Goal: Task Accomplishment & Management: Use online tool/utility

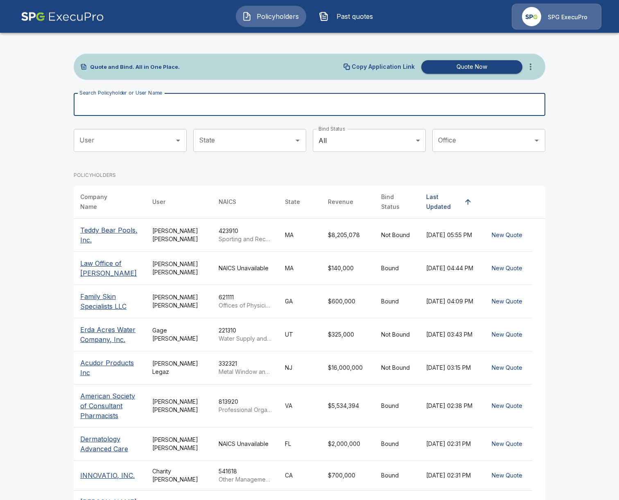
click at [133, 101] on input "Search Policyholder or User Name" at bounding box center [305, 104] width 463 height 23
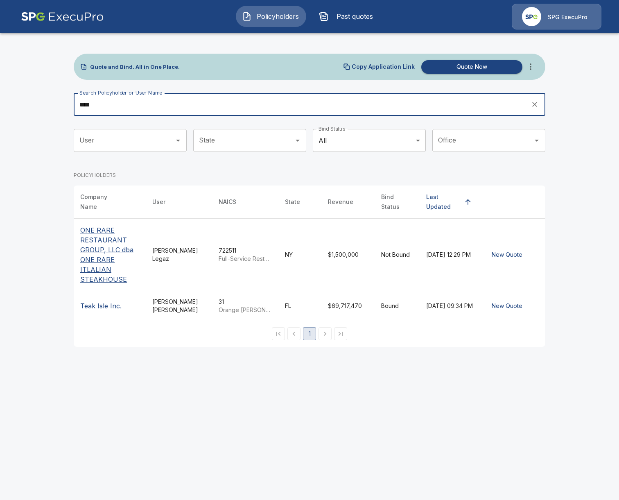
type input "****"
click at [533, 66] on icon "more" at bounding box center [531, 67] width 10 height 10
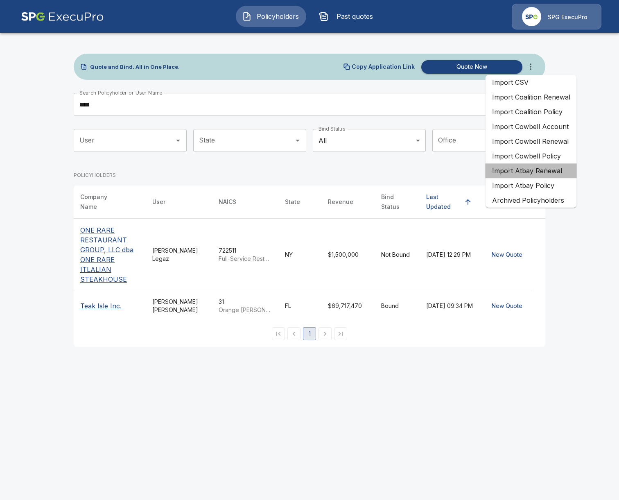
click at [558, 173] on li "Import Atbay Renewal" at bounding box center [531, 170] width 91 height 15
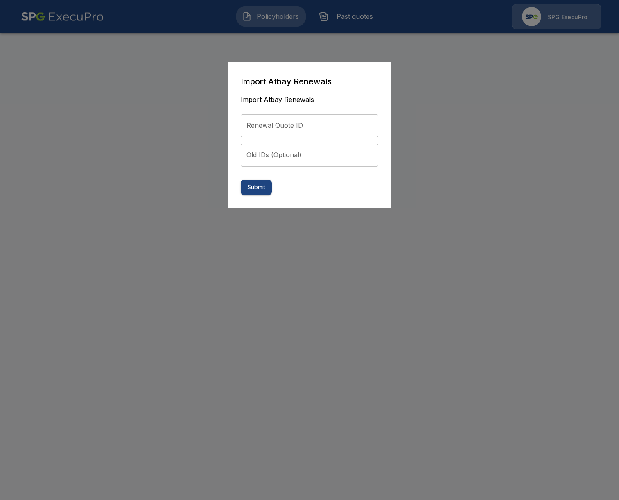
click at [257, 122] on input "Renewal Quote ID" at bounding box center [310, 125] width 138 height 23
paste input "**********"
type input "**********"
click at [267, 195] on button "Submit" at bounding box center [256, 187] width 31 height 15
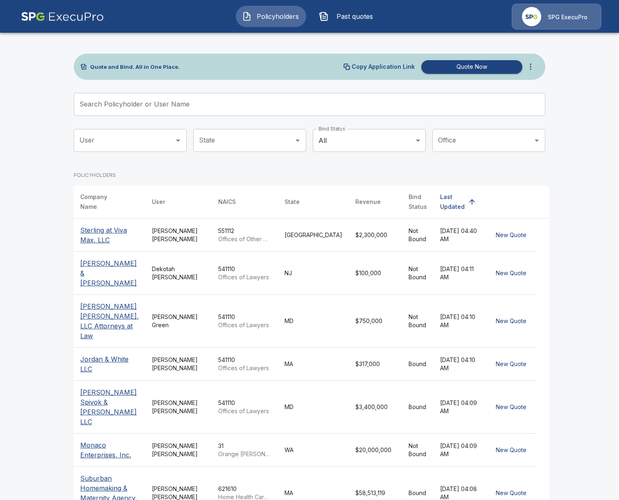
click at [363, 14] on span "Past quotes" at bounding box center [354, 16] width 45 height 10
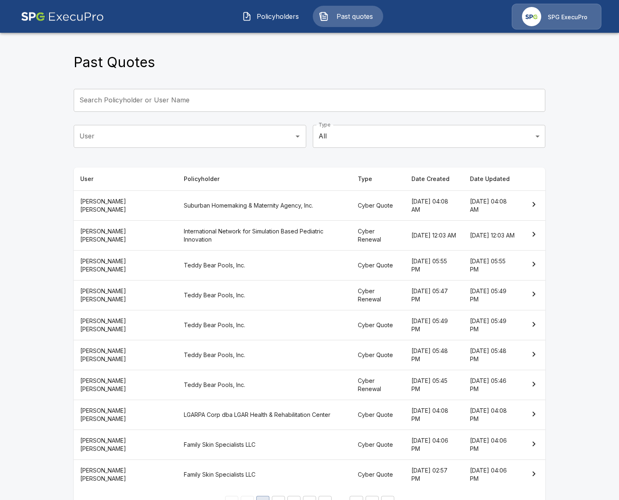
click at [260, 17] on span "Policyholders" at bounding box center [277, 16] width 45 height 10
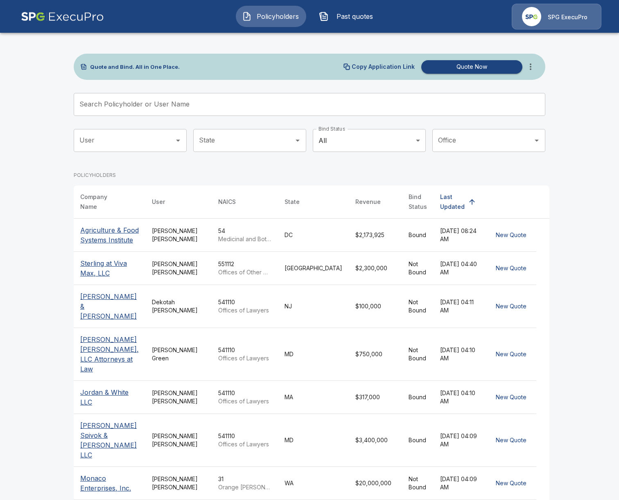
click at [243, 227] on div "54 Medicinal and Botanical Manufacturing" at bounding box center [244, 235] width 53 height 16
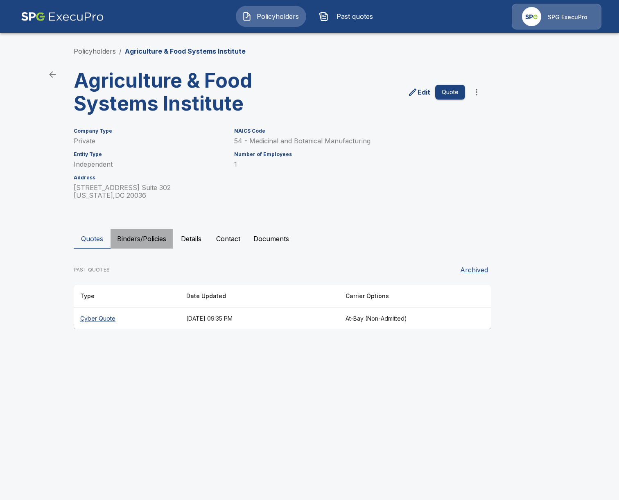
click at [152, 242] on button "Binders/Policies" at bounding box center [142, 239] width 62 height 20
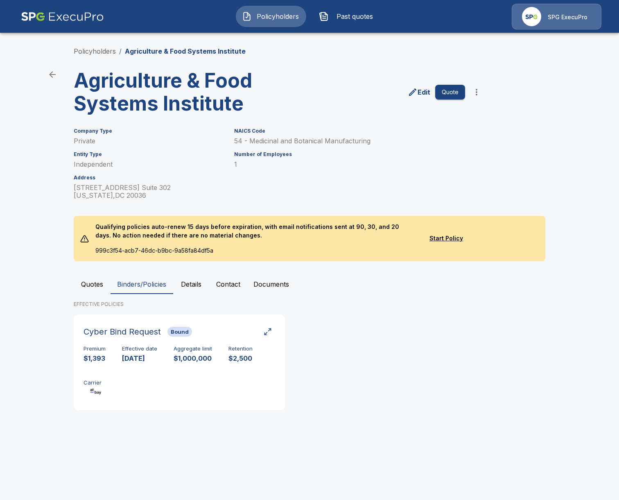
click at [189, 244] on p "Qualifying policies auto-renew 15 days before expiration, with email notificati…" at bounding box center [256, 231] width 334 height 30
click at [191, 280] on button "Details" at bounding box center [191, 284] width 37 height 20
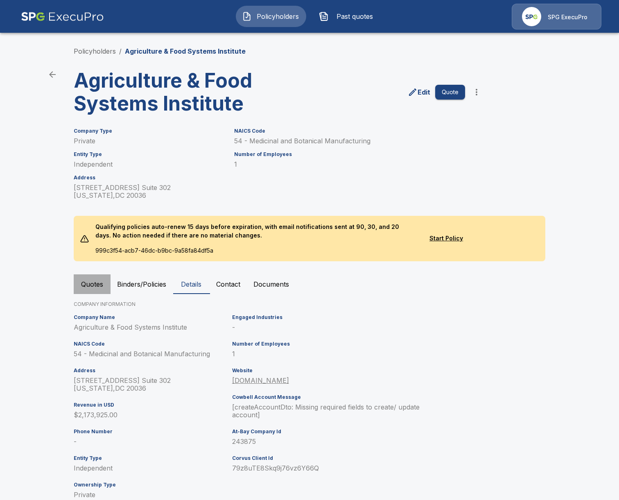
click at [85, 286] on button "Quotes" at bounding box center [92, 284] width 37 height 20
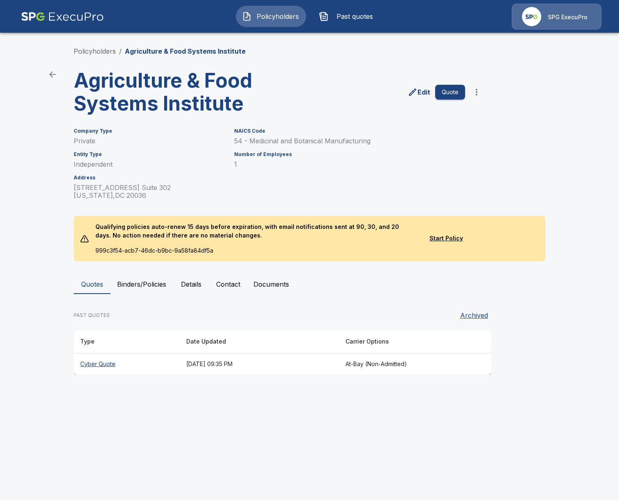
click at [106, 47] on li "Policyholders" at bounding box center [95, 51] width 42 height 10
click at [100, 52] on link "Policyholders" at bounding box center [95, 51] width 42 height 8
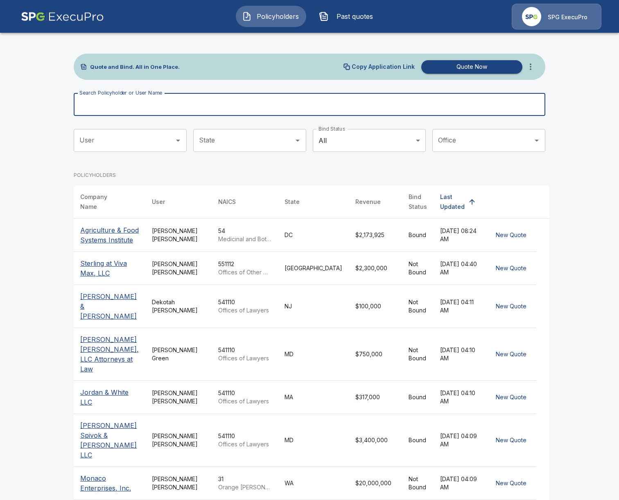
click at [173, 107] on input "Search Policyholder or User Name" at bounding box center [305, 104] width 463 height 23
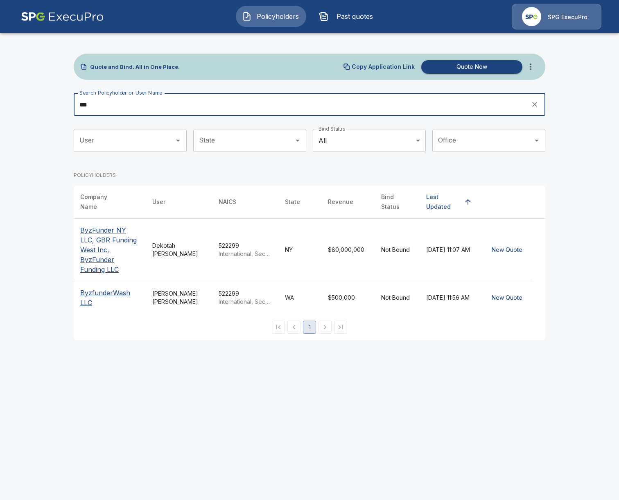
type input "***"
click at [91, 235] on p "ByzFunder NY LLC, GBR Funding West Inc, ByzFunder Funding LLC" at bounding box center [109, 249] width 59 height 49
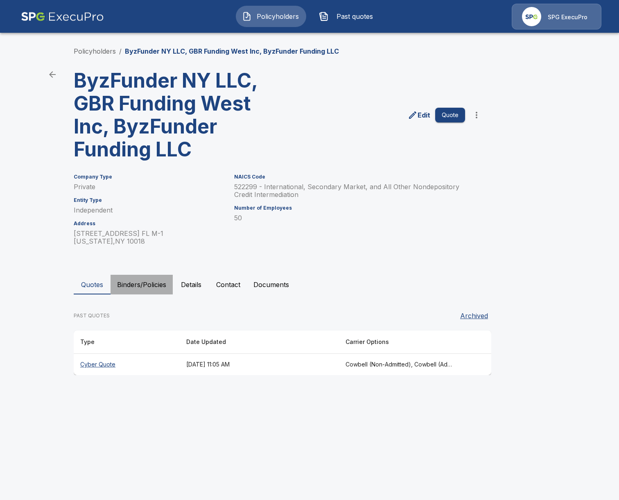
click at [155, 291] on button "Binders/Policies" at bounding box center [142, 285] width 62 height 20
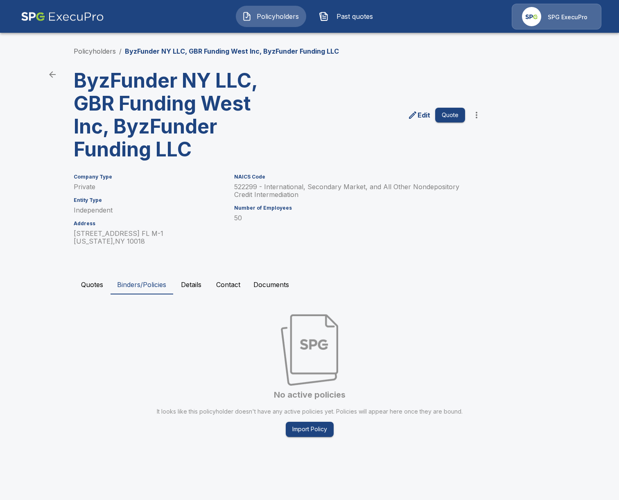
click at [199, 289] on button "Details" at bounding box center [191, 285] width 37 height 20
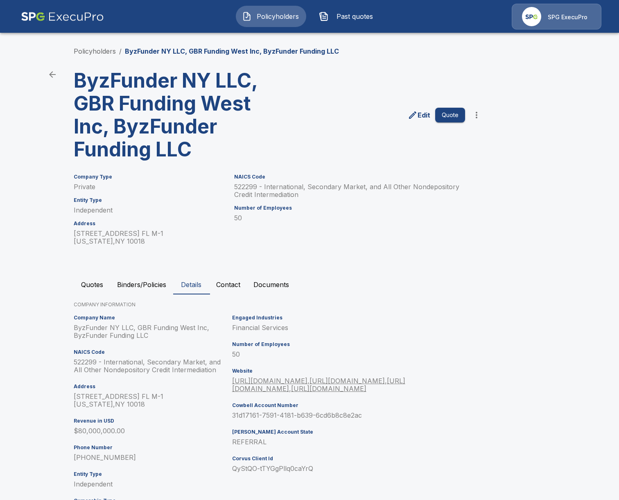
click at [112, 86] on h3 "ByzFunder NY LLC, GBR Funding West Inc, ByzFunder Funding LLC" at bounding box center [175, 115] width 202 height 92
copy h3 "ByzFunder"
